Goal: Information Seeking & Learning: Learn about a topic

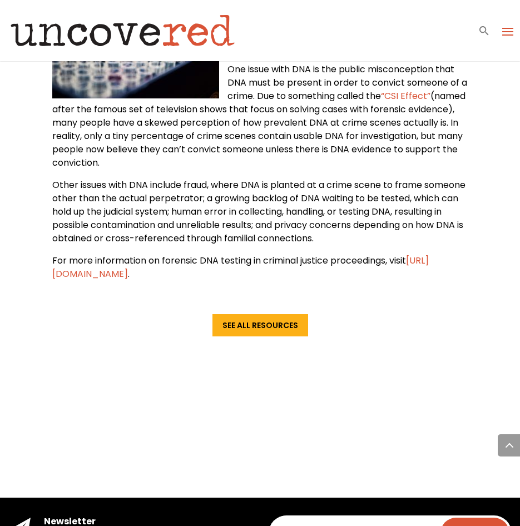
scroll to position [1361, 0]
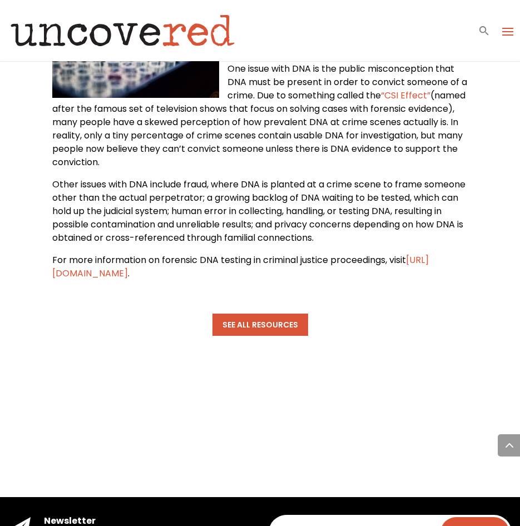
click at [241, 329] on link "See All Resources" at bounding box center [260, 325] width 96 height 22
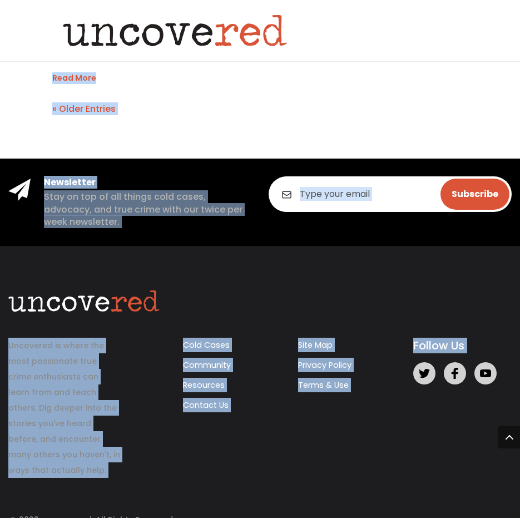
scroll to position [4496, 51]
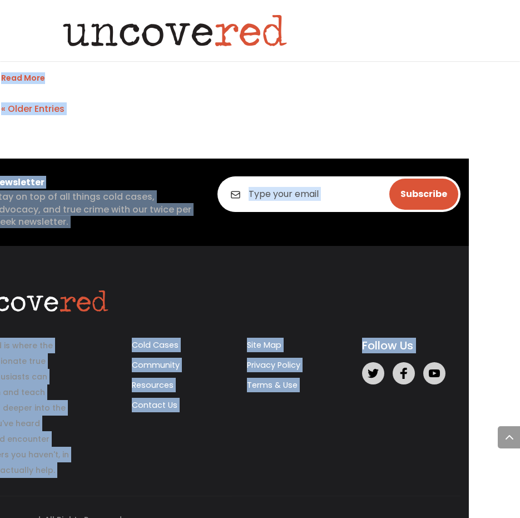
drag, startPoint x: 517, startPoint y: 453, endPoint x: 517, endPoint y: 471, distance: 17.8
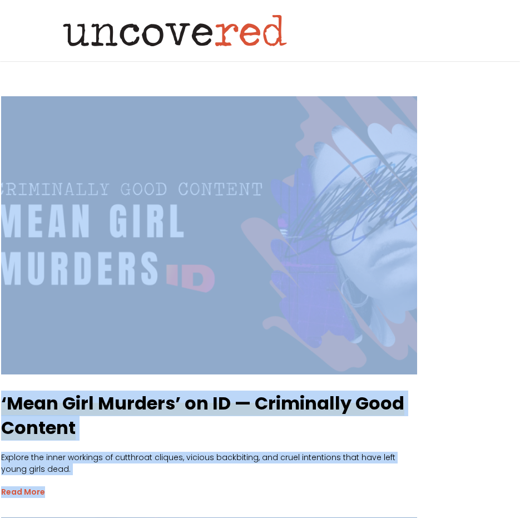
scroll to position [0, 51]
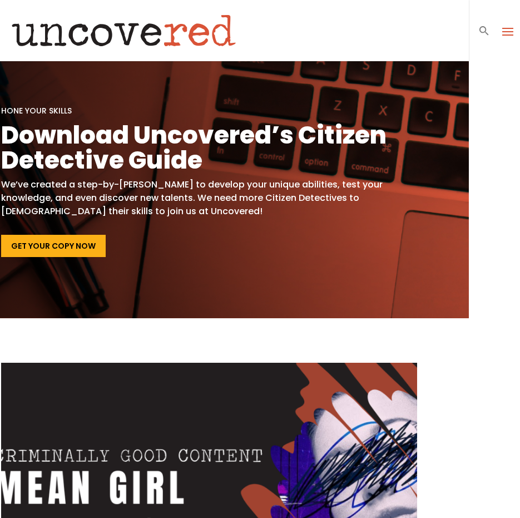
scroll to position [0, 0]
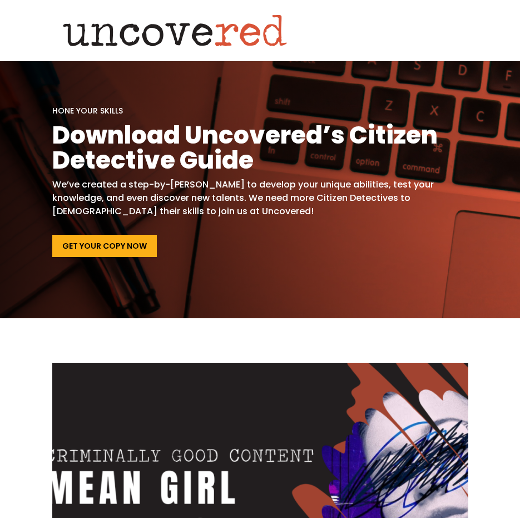
click at [201, 42] on img at bounding box center [175, 31] width 246 height 50
